Goal: Navigation & Orientation: Understand site structure

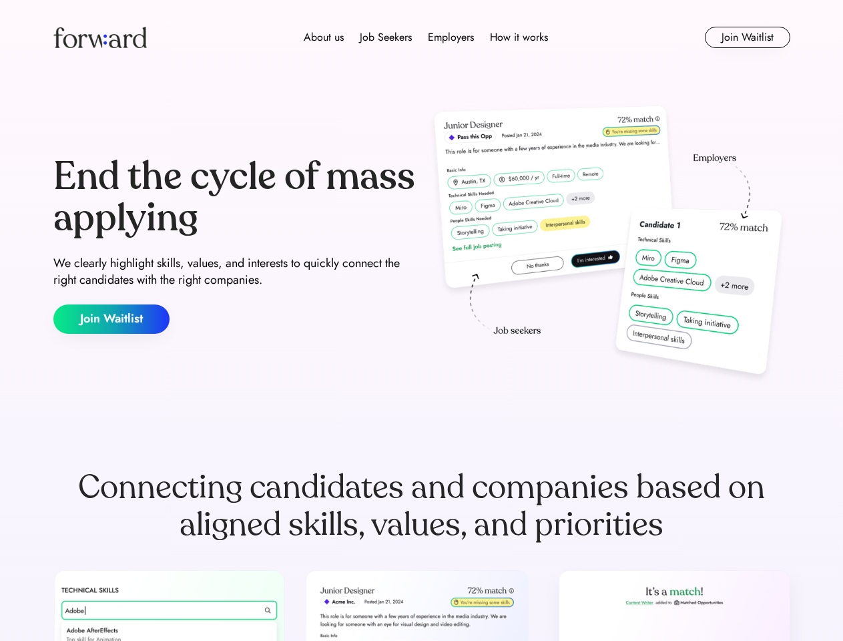
click at [421, 320] on div "End the cycle of mass applying We clearly highlight skills, values, and interes…" at bounding box center [421, 244] width 737 height 287
click at [422, 37] on div "About us Job Seekers Employers How it works" at bounding box center [426, 37] width 526 height 16
click at [100, 37] on img at bounding box center [99, 37] width 93 height 21
click at [426, 37] on div "About us Job Seekers Employers How it works" at bounding box center [426, 37] width 526 height 16
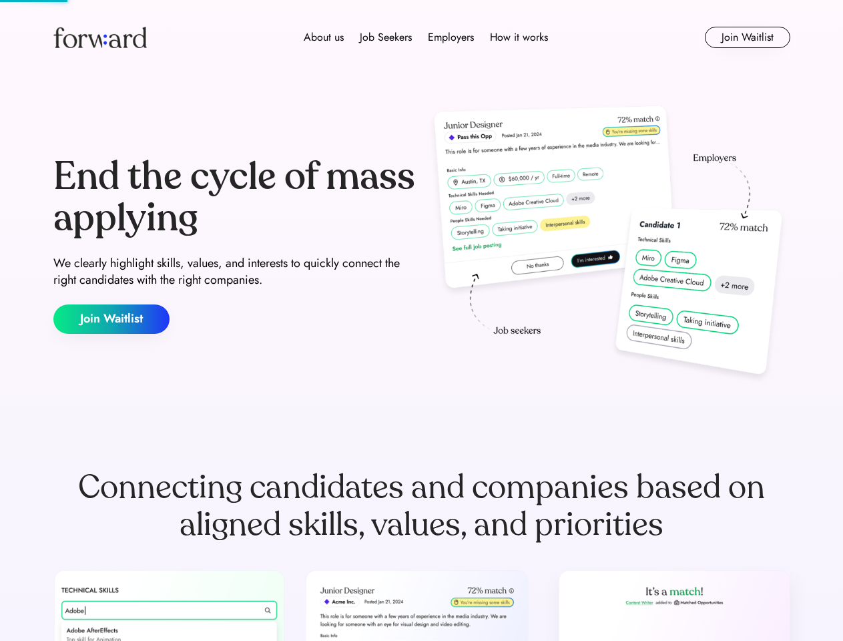
click at [324, 37] on div "About us" at bounding box center [324, 37] width 40 height 16
click at [386, 37] on div "Job Seekers" at bounding box center [386, 37] width 52 height 16
click at [451, 37] on div "Employers" at bounding box center [451, 37] width 46 height 16
click at [518, 37] on div "How it works" at bounding box center [519, 37] width 58 height 16
click at [747, 37] on button "Join Waitlist" at bounding box center [747, 37] width 85 height 21
